Goal: Task Accomplishment & Management: Manage account settings

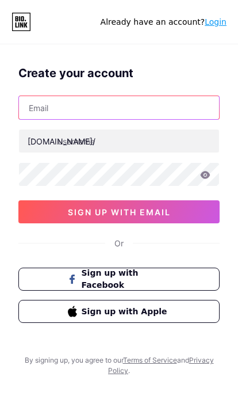
click at [57, 110] on input "text" at bounding box center [119, 107] width 200 height 23
type input "[EMAIL_ADDRESS][DOMAIN_NAME]"
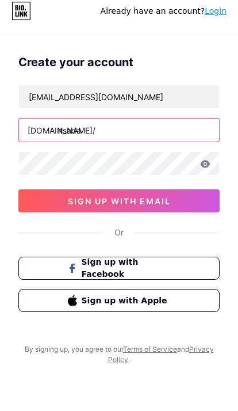
type input "itsadac"
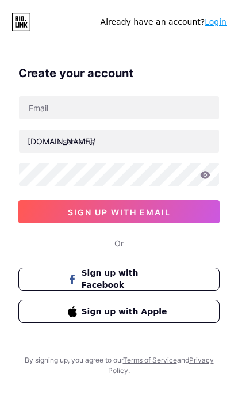
click at [212, 23] on link "Login" at bounding box center [216, 21] width 22 height 9
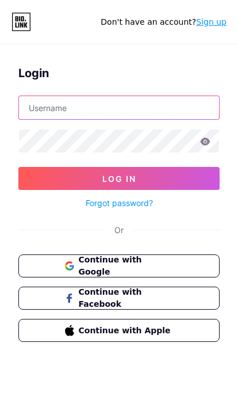
click at [42, 110] on input "text" at bounding box center [119, 107] width 200 height 23
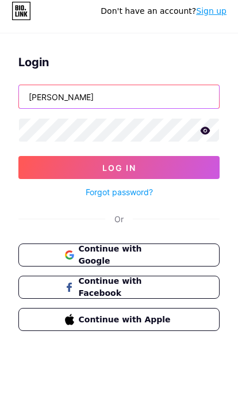
click at [66, 97] on input "Ada C" at bounding box center [119, 107] width 200 height 23
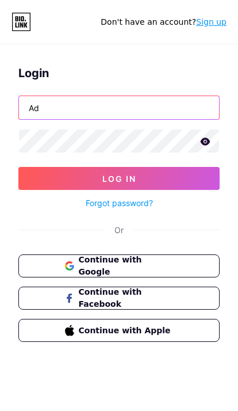
type input "A"
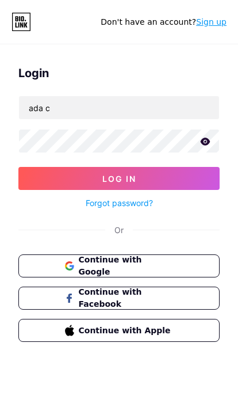
click at [46, 182] on button "Log In" at bounding box center [118, 178] width 201 height 23
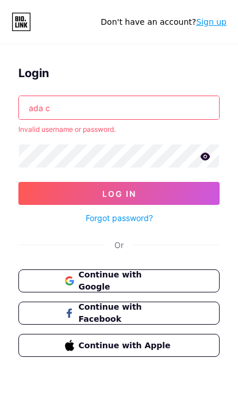
click at [63, 102] on input "ada c" at bounding box center [119, 107] width 200 height 23
type input "a"
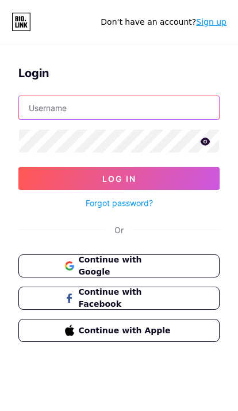
type input "@"
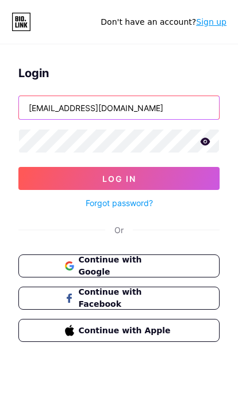
type input "Ada.rose.c05@gmail.com"
click at [59, 179] on button "Log In" at bounding box center [118, 178] width 201 height 23
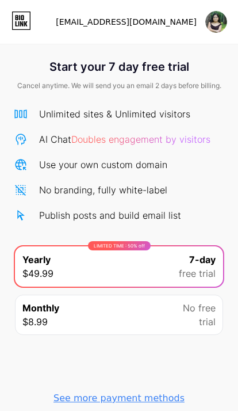
click at [211, 23] on img at bounding box center [216, 22] width 22 height 22
click at [15, 18] on icon at bounding box center [22, 21] width 20 height 18
click at [202, 22] on div "Ada.rose.c05@gmail.com" at bounding box center [141, 22] width 171 height 21
click at [216, 26] on img at bounding box center [216, 22] width 22 height 22
click at [144, 52] on li "Logout" at bounding box center [154, 51] width 143 height 31
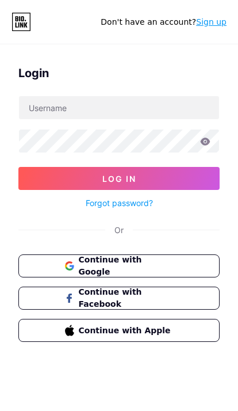
click at [104, 53] on div "Login Log In Forgot password? Or Continue with Google Continue with Facebook Co…" at bounding box center [119, 242] width 238 height 411
